Goal: Entertainment & Leisure: Consume media (video, audio)

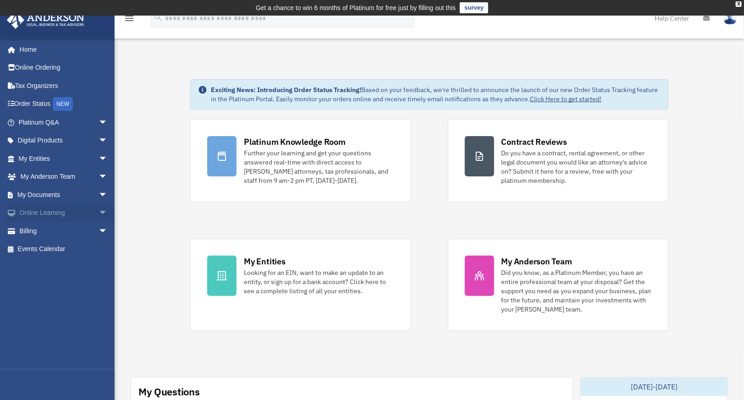
click at [74, 217] on link "Online Learning arrow_drop_down" at bounding box center [63, 213] width 115 height 18
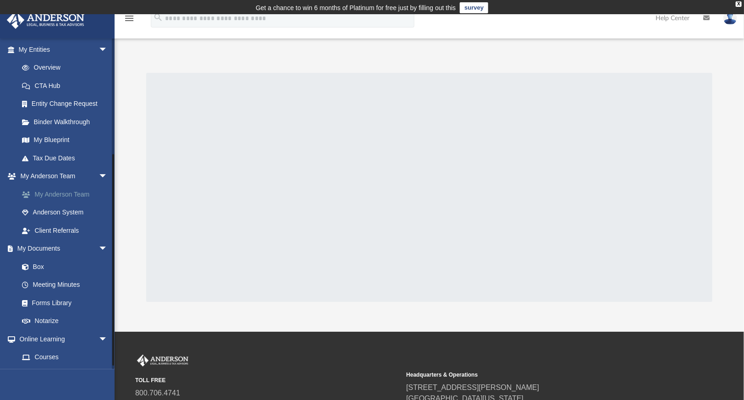
scroll to position [180, 0]
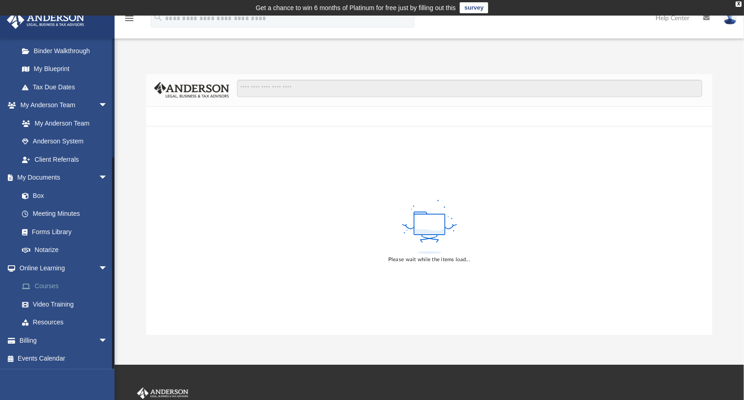
click at [69, 283] on link "Courses" at bounding box center [67, 286] width 109 height 18
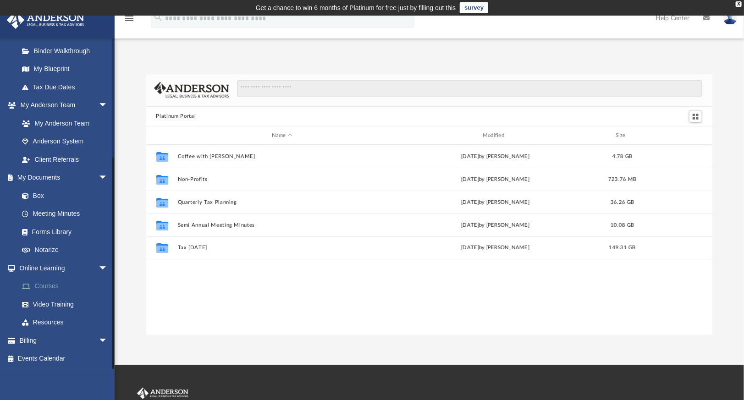
scroll to position [201, 560]
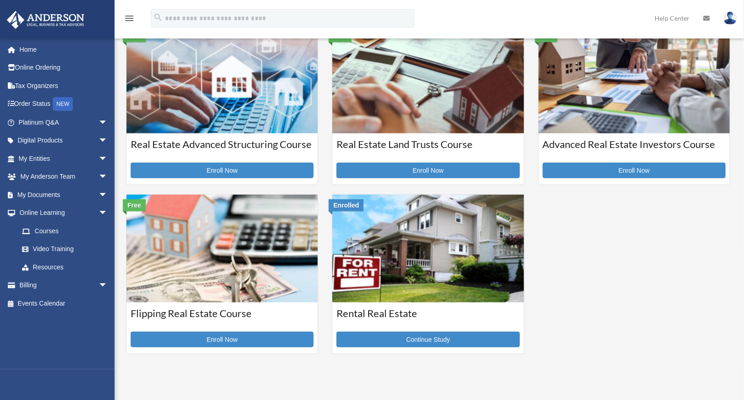
scroll to position [229, 0]
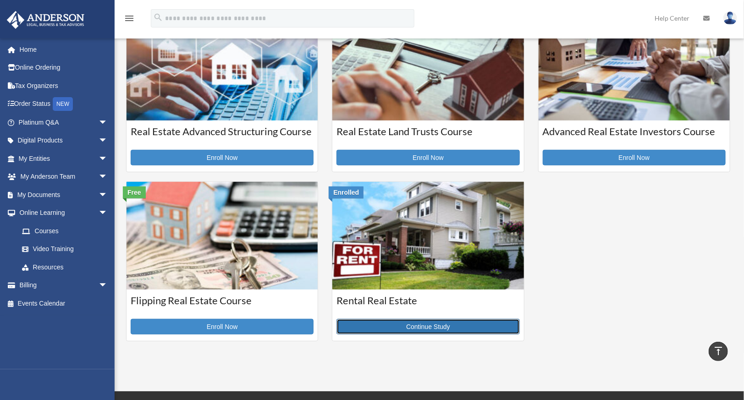
click at [491, 320] on link "Continue Study" at bounding box center [428, 327] width 183 height 16
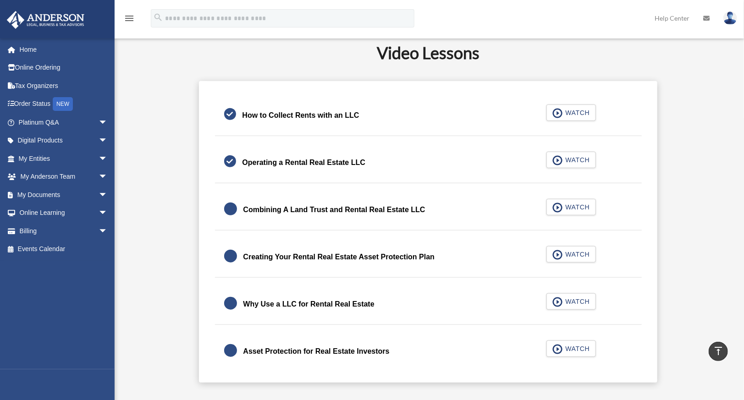
scroll to position [245, 0]
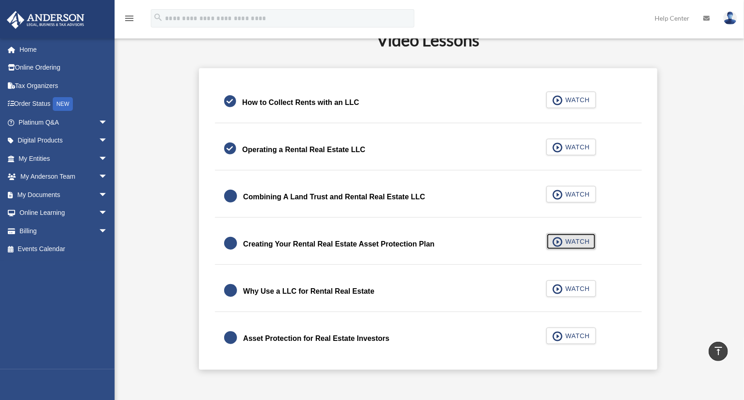
click at [592, 245] on button "WATCH" at bounding box center [572, 241] width 50 height 17
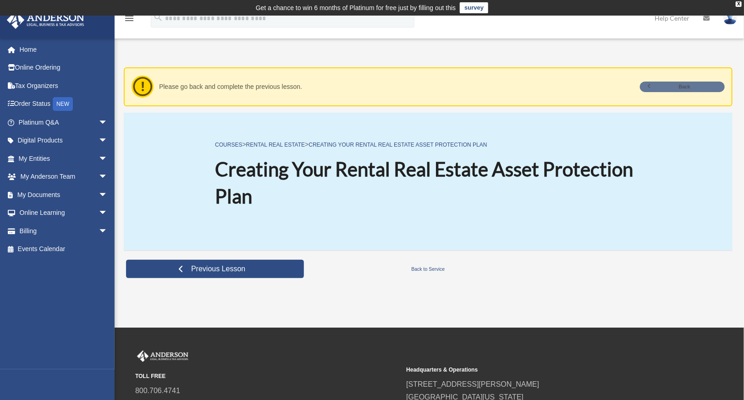
click at [708, 85] on link "Back" at bounding box center [682, 87] width 85 height 11
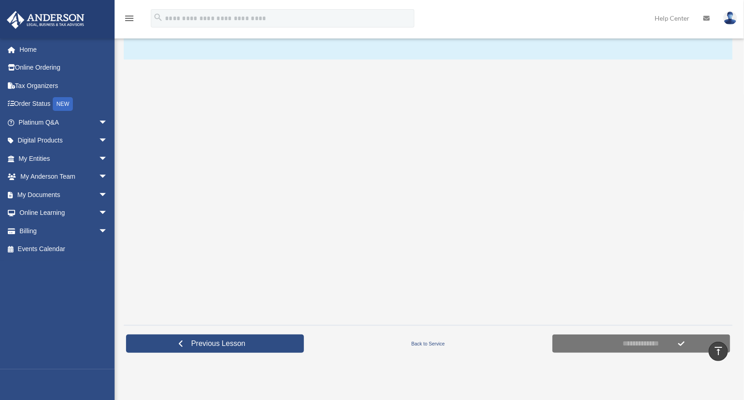
scroll to position [138, 0]
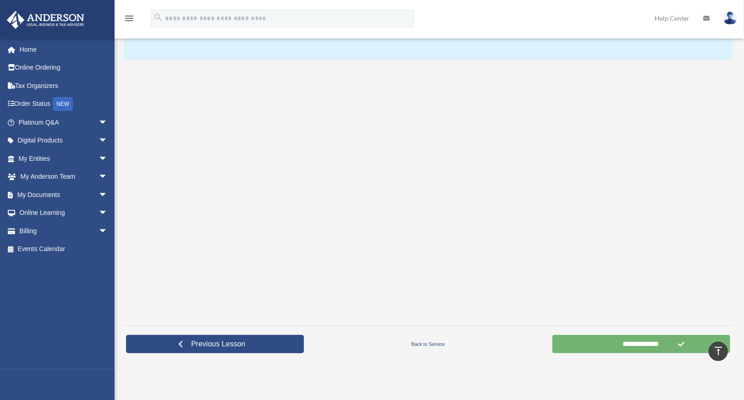
click at [639, 348] on input "**********" at bounding box center [642, 344] width 178 height 18
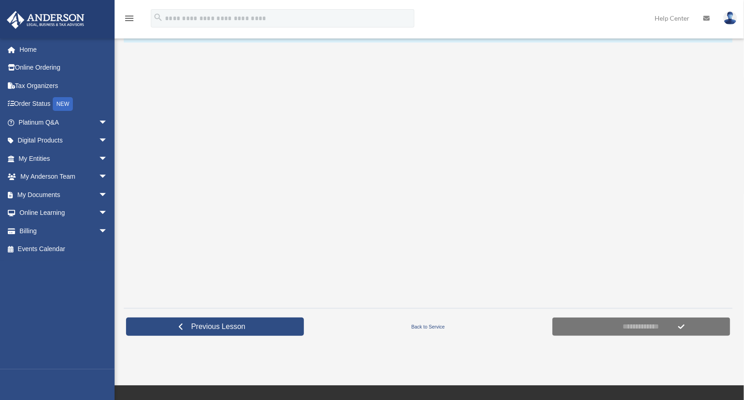
scroll to position [183, 0]
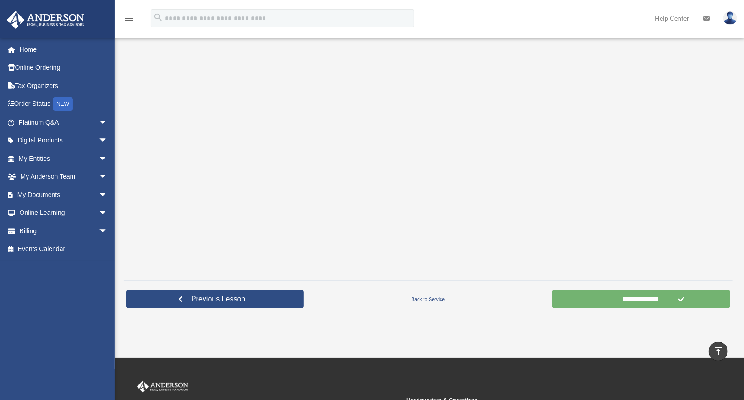
click at [645, 300] on input "**********" at bounding box center [642, 299] width 178 height 18
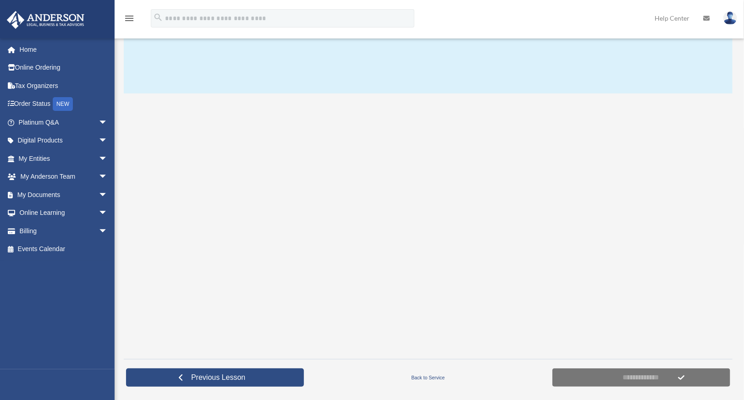
scroll to position [138, 0]
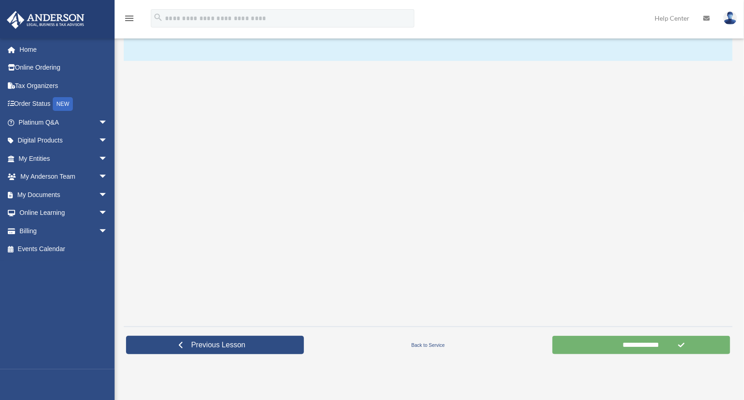
click at [614, 347] on input "**********" at bounding box center [642, 345] width 178 height 18
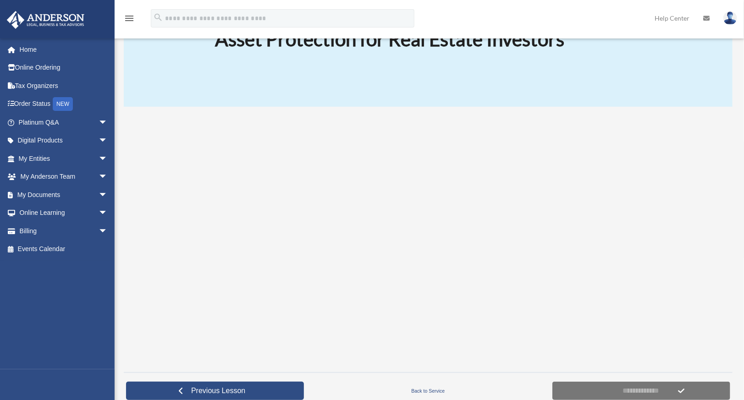
scroll to position [138, 0]
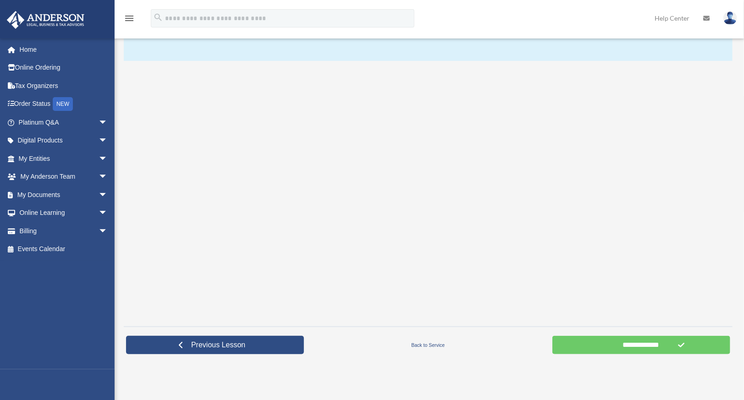
click at [685, 342] on form "**********" at bounding box center [642, 345] width 178 height 18
click at [656, 346] on input "**********" at bounding box center [642, 345] width 178 height 18
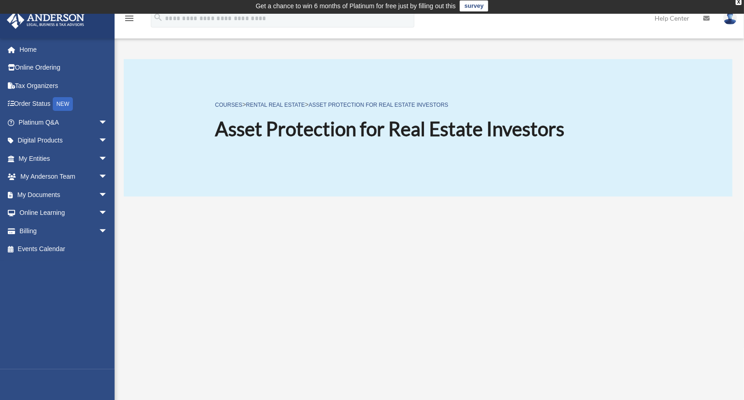
scroll to position [0, 0]
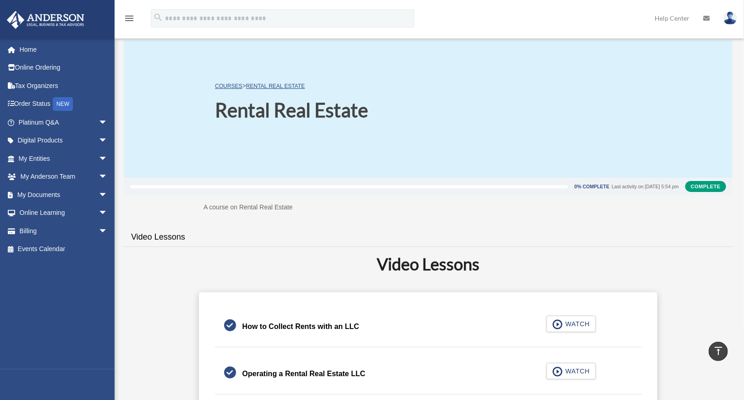
scroll to position [16, 0]
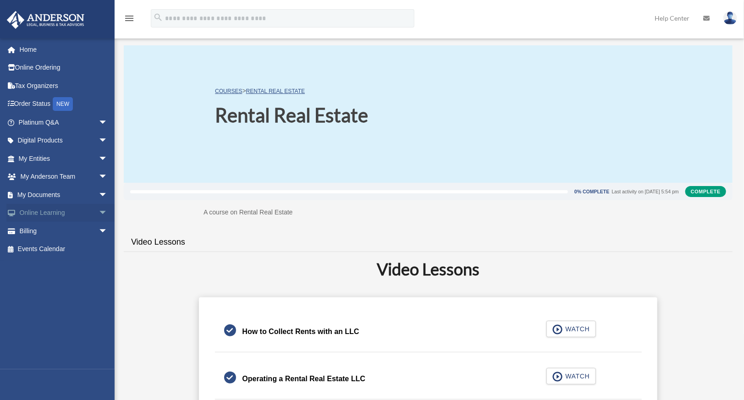
click at [99, 215] on span "arrow_drop_down" at bounding box center [108, 213] width 18 height 19
click at [80, 227] on link "Courses" at bounding box center [67, 231] width 109 height 18
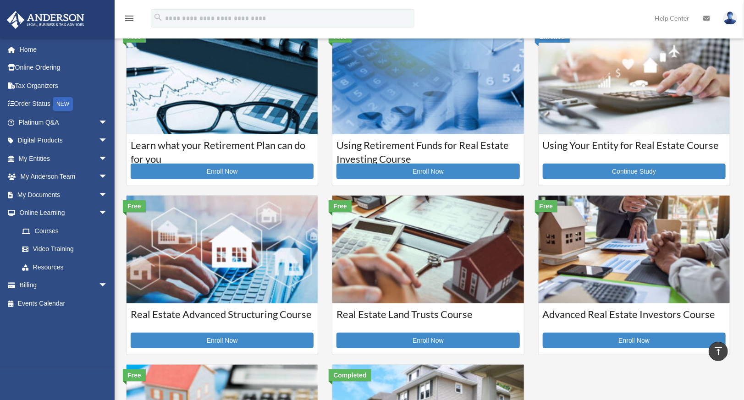
scroll to position [46, 0]
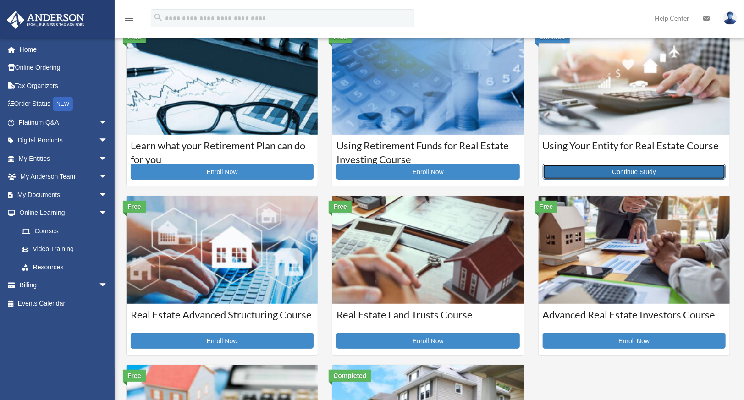
click at [571, 173] on link "Continue Study" at bounding box center [634, 172] width 183 height 16
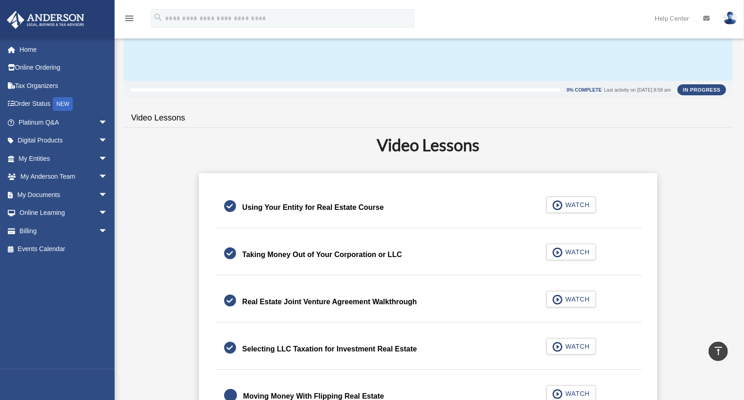
scroll to position [15, 0]
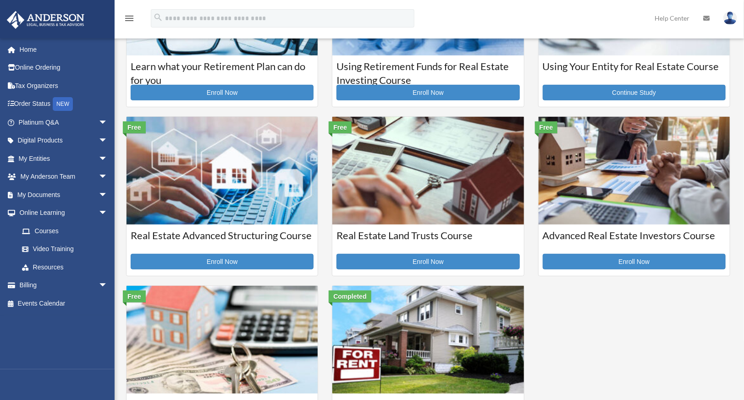
scroll to position [138, 0]
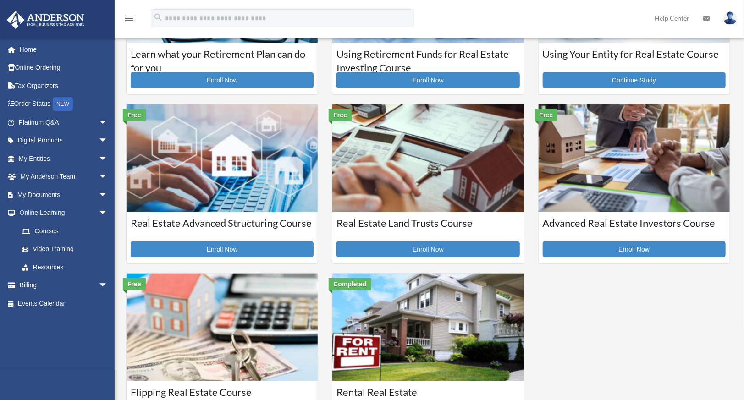
click at [565, 196] on img at bounding box center [634, 159] width 191 height 108
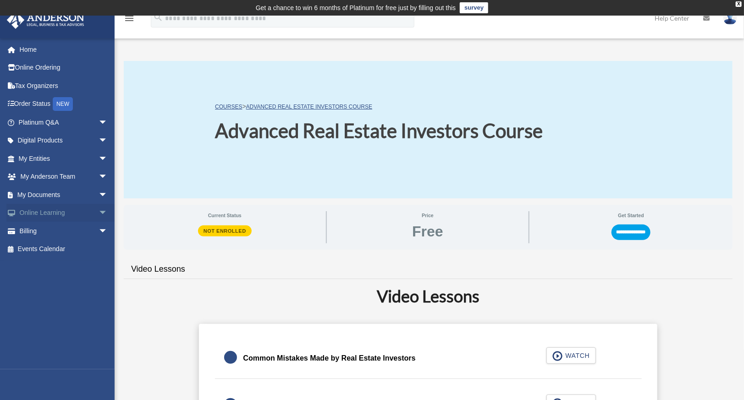
click at [99, 216] on span "arrow_drop_down" at bounding box center [108, 213] width 18 height 19
click at [61, 250] on link "Video Training" at bounding box center [67, 249] width 109 height 18
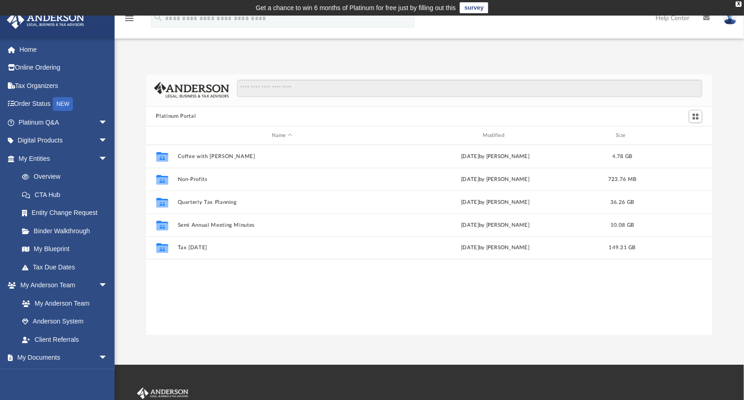
scroll to position [201, 560]
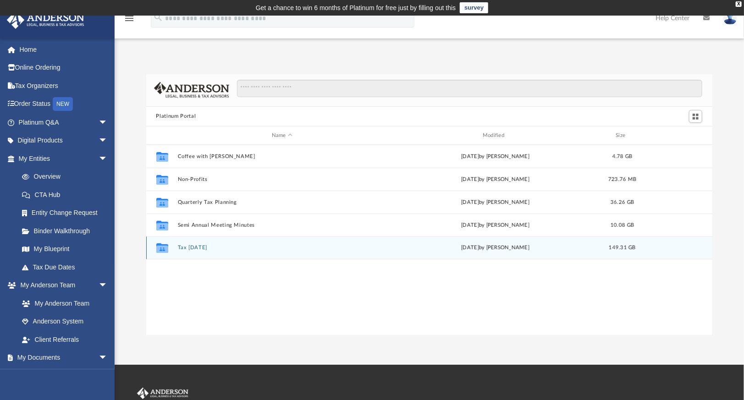
click at [184, 247] on button "Tax [DATE]" at bounding box center [281, 248] width 209 height 6
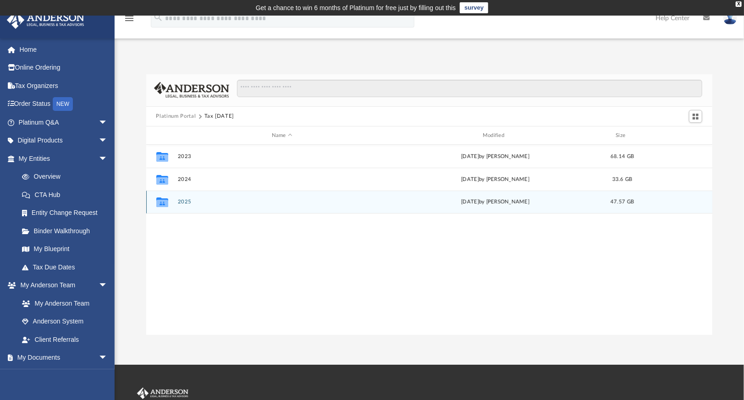
click at [160, 204] on icon "grid" at bounding box center [162, 203] width 12 height 10
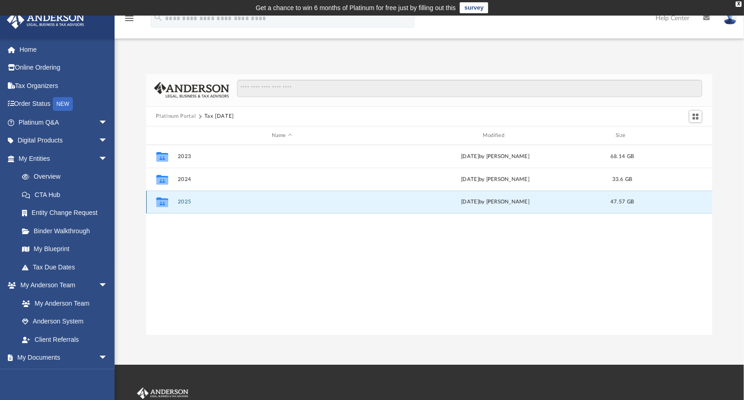
click at [160, 204] on icon "grid" at bounding box center [162, 203] width 12 height 10
drag, startPoint x: 160, startPoint y: 204, endPoint x: 184, endPoint y: 204, distance: 24.3
click at [184, 204] on button "2025" at bounding box center [281, 202] width 209 height 6
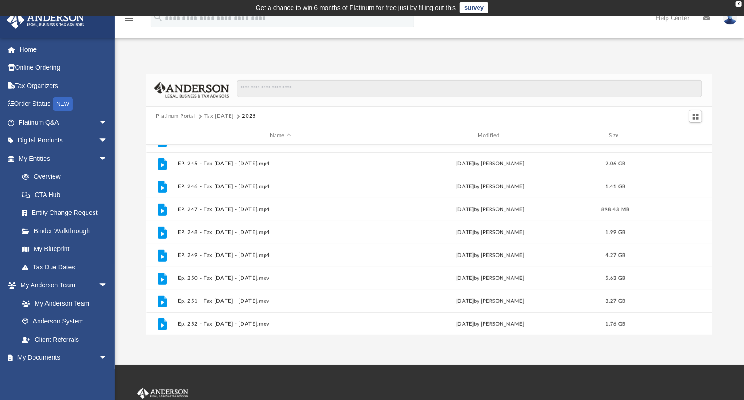
scroll to position [245, 0]
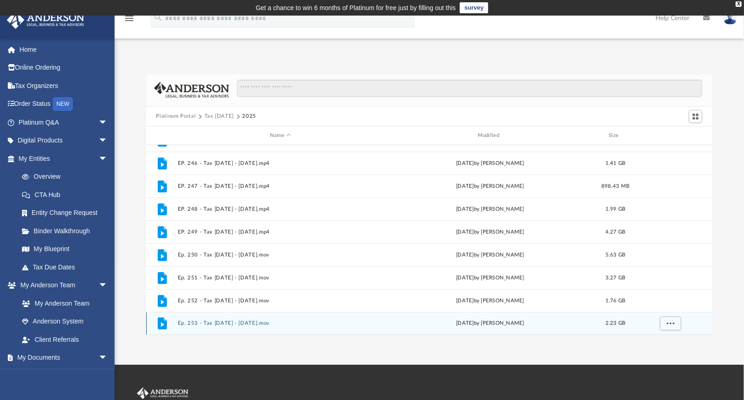
click at [193, 323] on button "Ep. 253 - Tax [DATE] - [DATE].mov" at bounding box center [280, 324] width 206 height 6
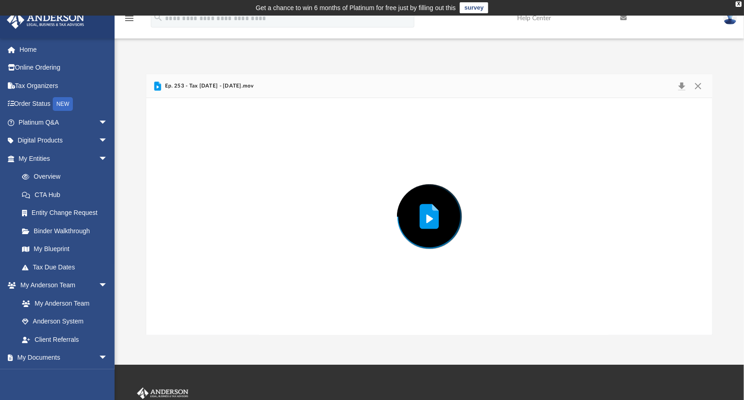
scroll to position [245, 0]
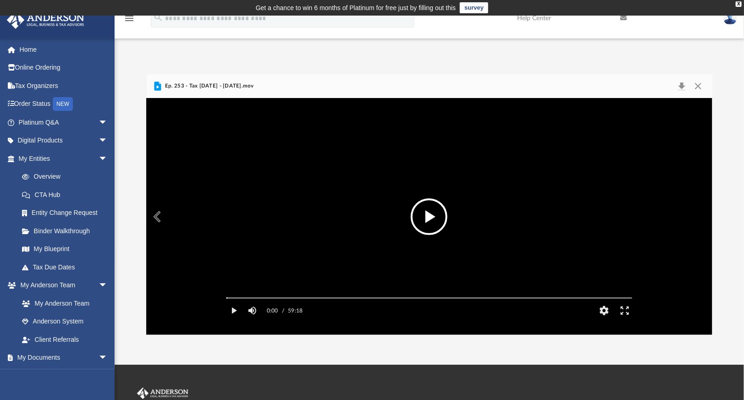
click at [440, 217] on button "File preview" at bounding box center [429, 217] width 37 height 37
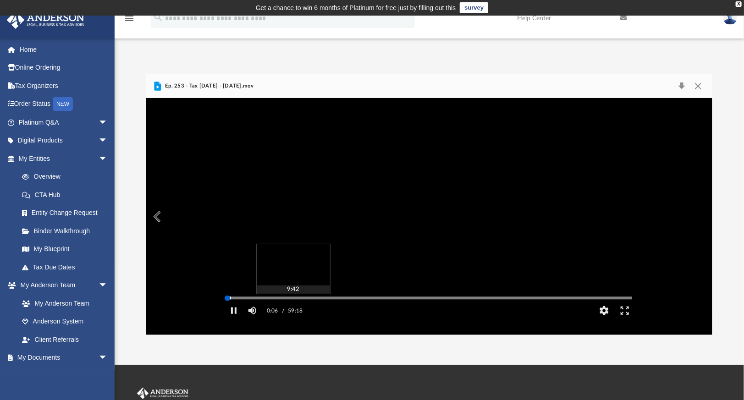
click at [293, 311] on div "Autoplay Disabled Speed Normal Quality Auto Subtitles/CC Off Audio Autoplay Dis…" at bounding box center [429, 216] width 567 height 237
click at [605, 320] on button "HD" at bounding box center [604, 311] width 21 height 18
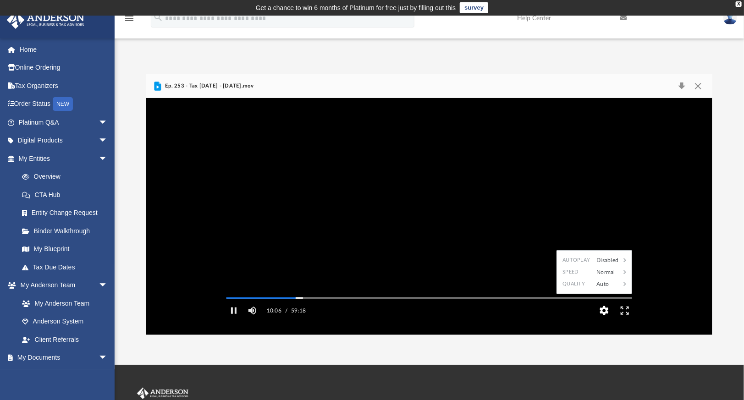
click at [605, 320] on button "HD" at bounding box center [604, 311] width 21 height 18
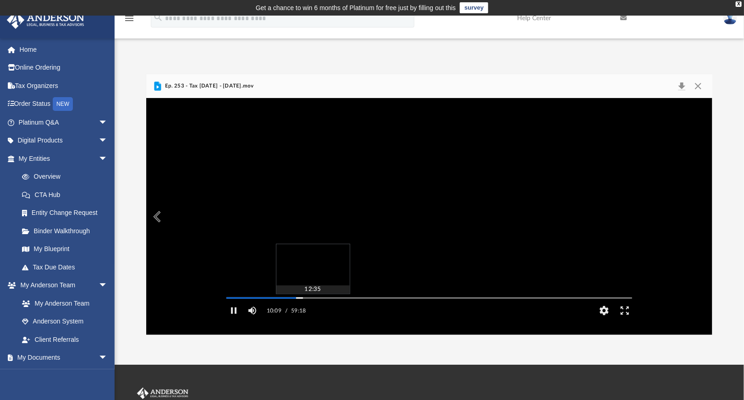
click at [313, 310] on div "Autoplay Disabled Speed Normal Quality Auto Subtitles/CC Off Audio Autoplay Dis…" at bounding box center [429, 216] width 567 height 237
